Goal: Task Accomplishment & Management: Use online tool/utility

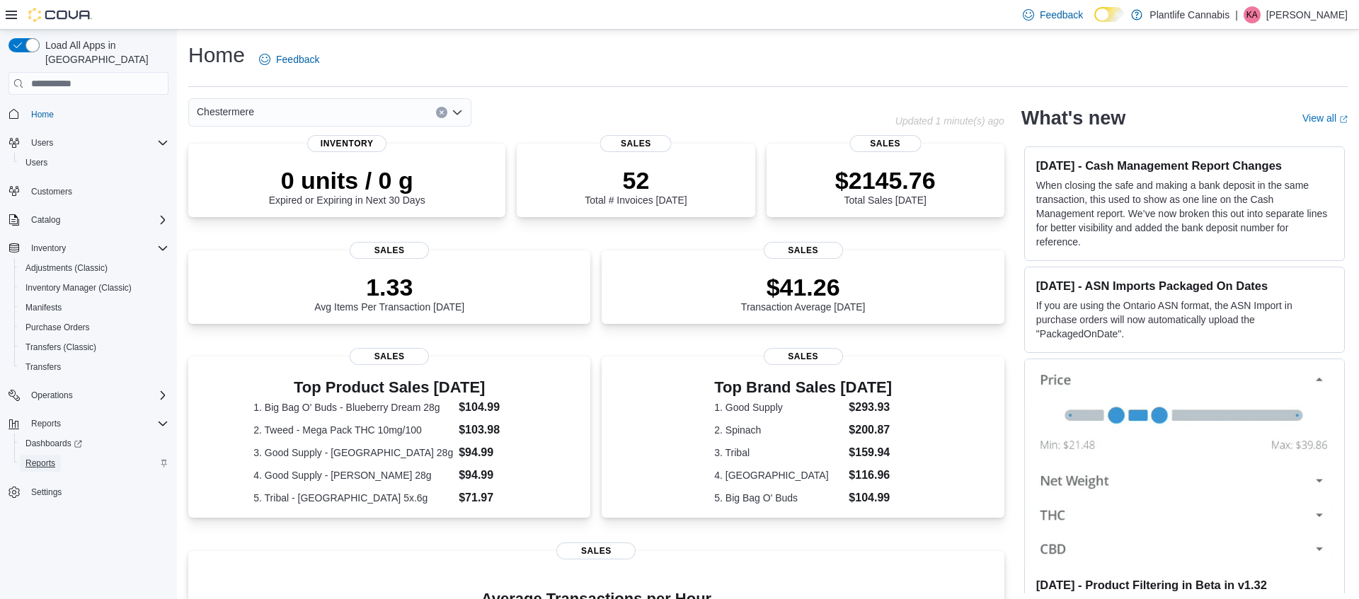
click at [59, 455] on link "Reports" at bounding box center [40, 463] width 41 height 17
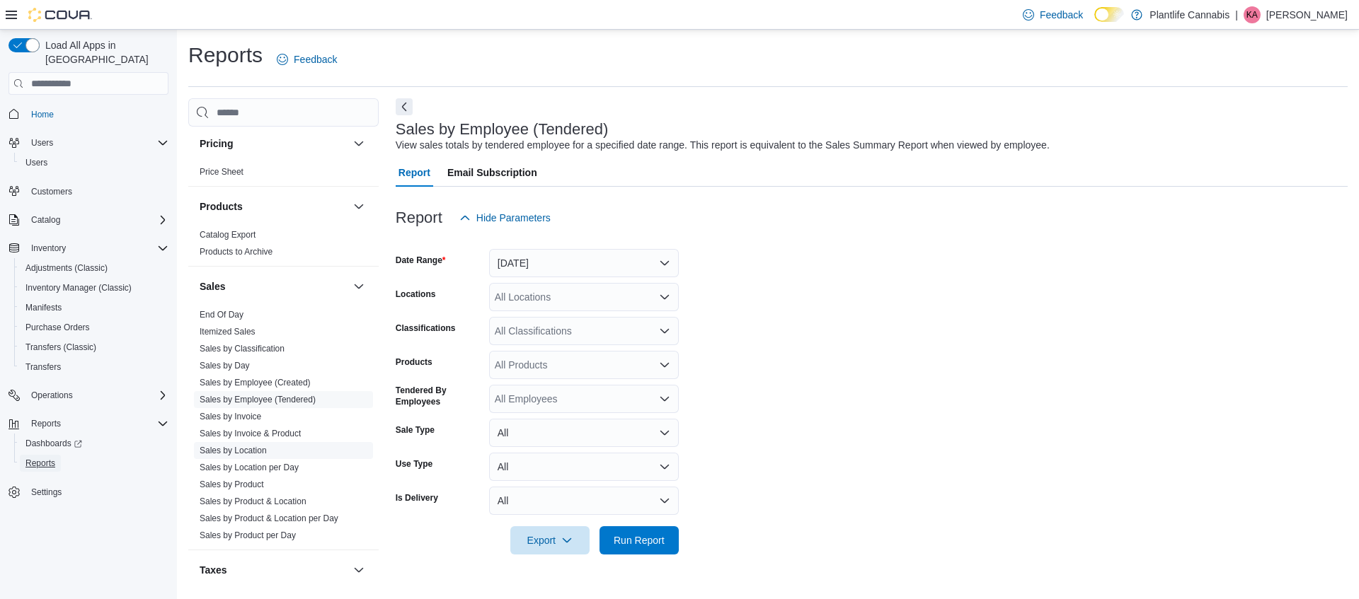
scroll to position [716, 0]
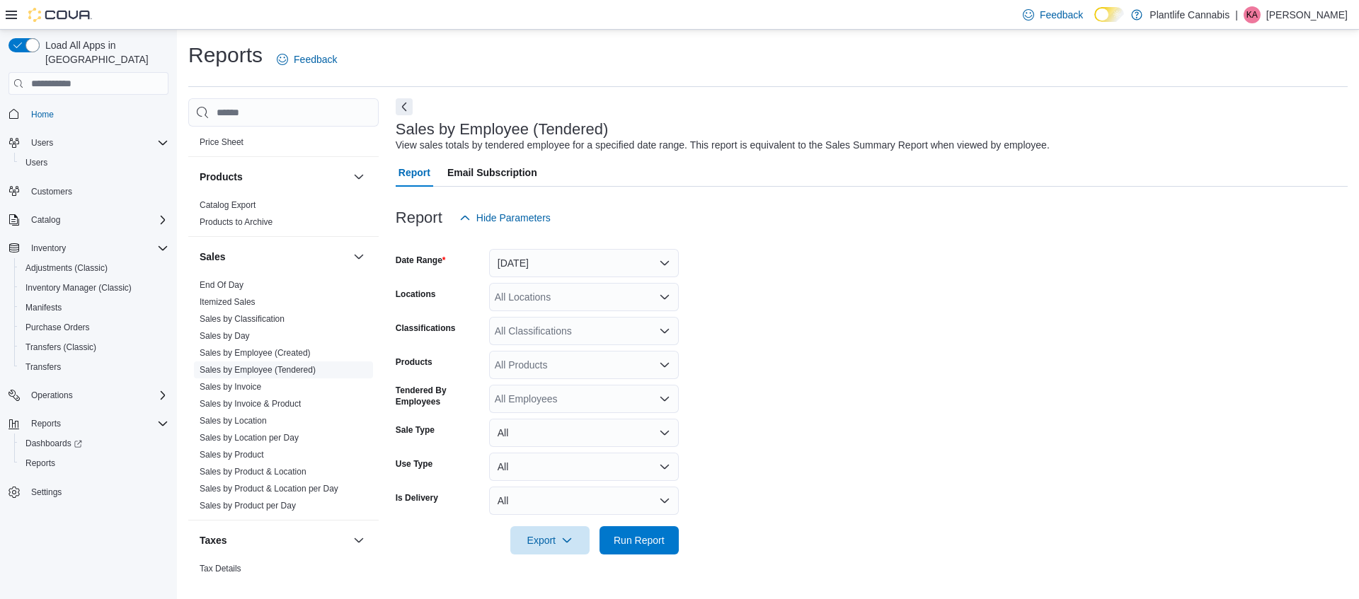
click at [251, 371] on link "Sales by Employee (Tendered)" at bounding box center [258, 370] width 116 height 10
click at [529, 260] on button "[DATE]" at bounding box center [584, 263] width 190 height 28
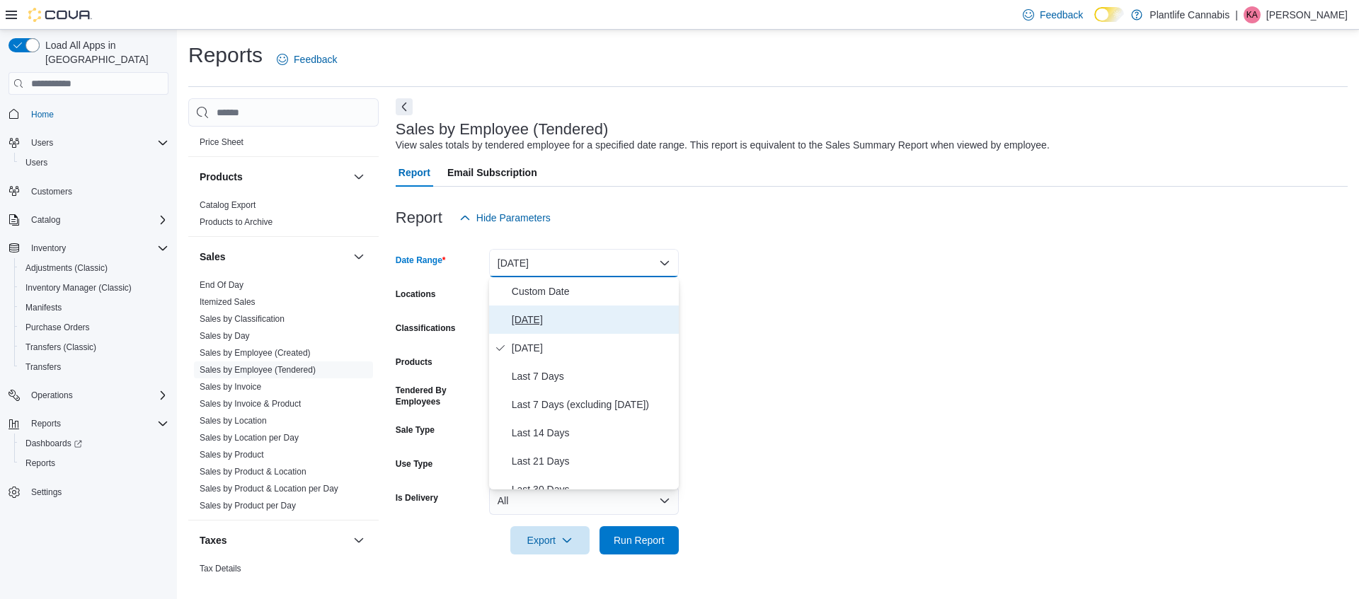
click at [520, 309] on button "[DATE]" at bounding box center [584, 320] width 190 height 28
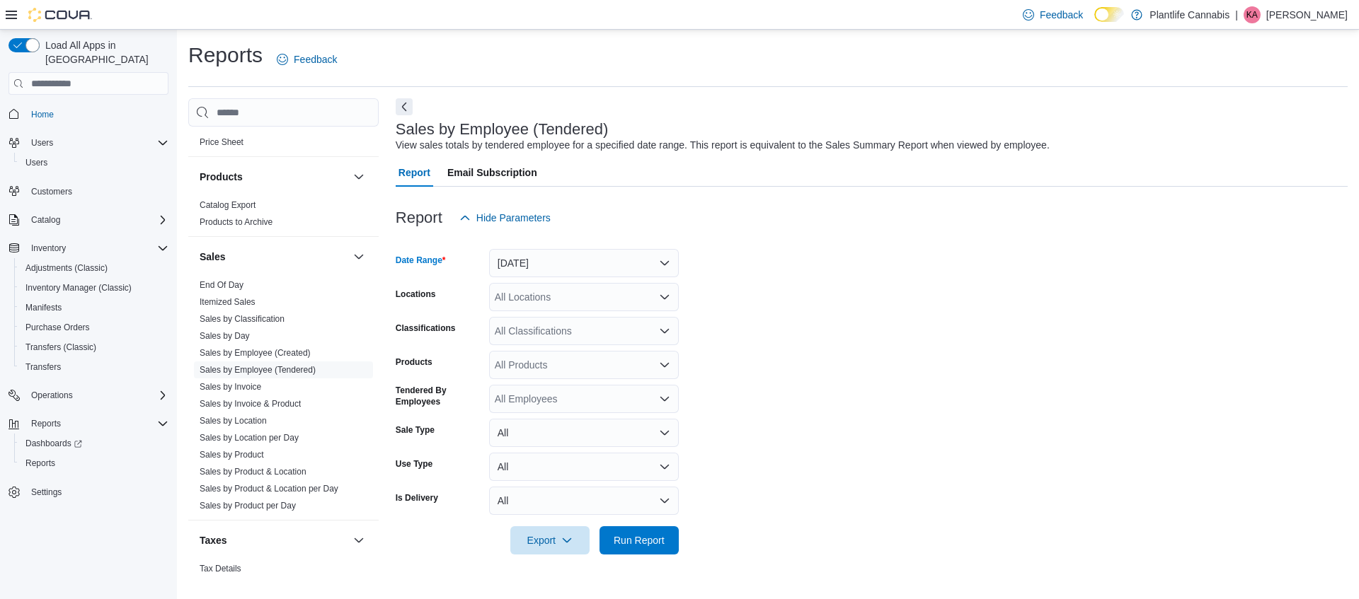
click at [531, 297] on div "All Locations" at bounding box center [584, 297] width 190 height 28
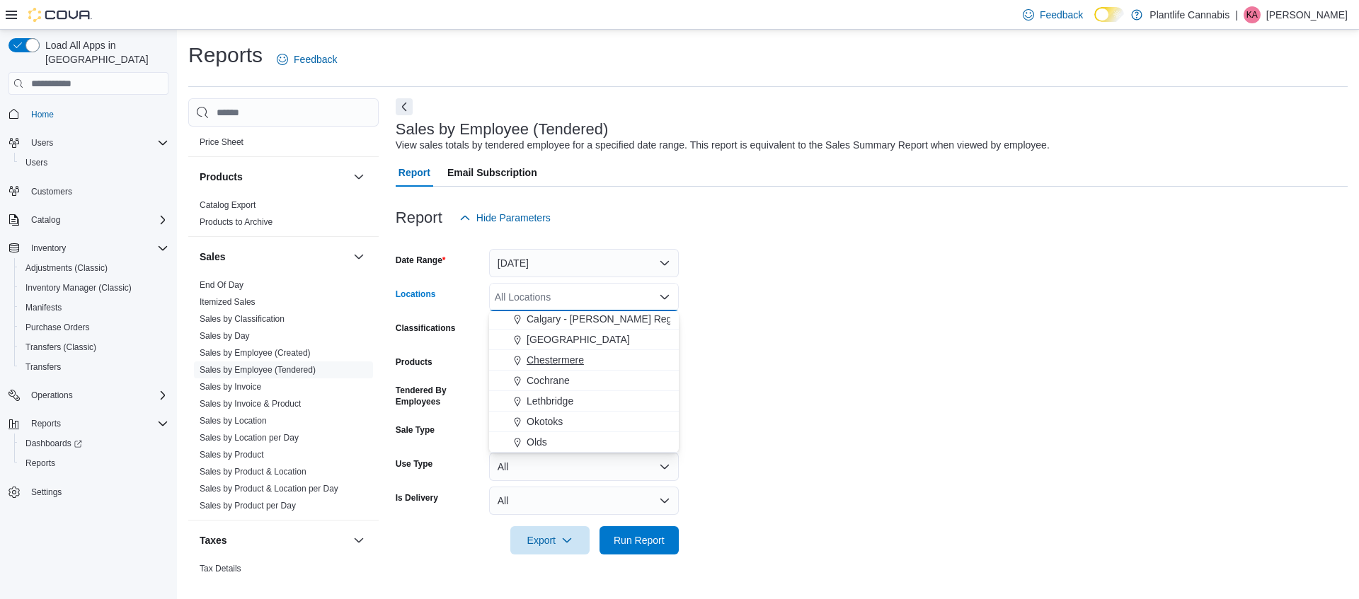
click at [545, 359] on span "Chestermere" at bounding box center [555, 360] width 57 height 14
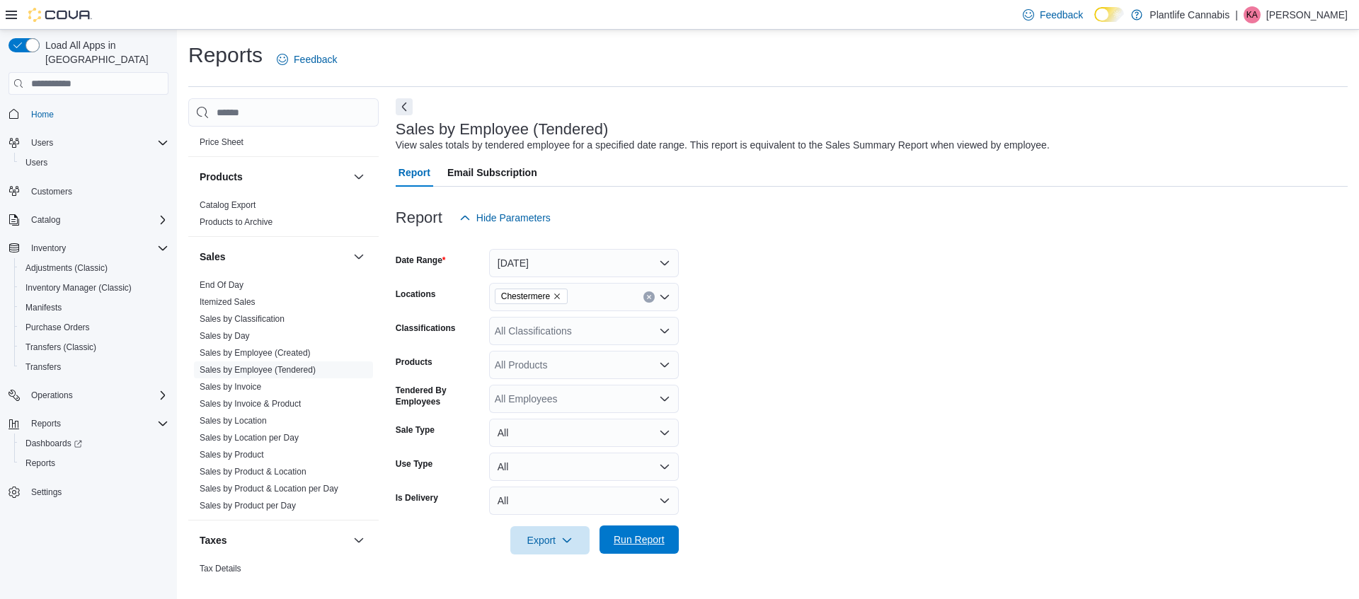
click at [633, 530] on span "Run Report" at bounding box center [639, 540] width 62 height 28
